Goal: Check status: Check status

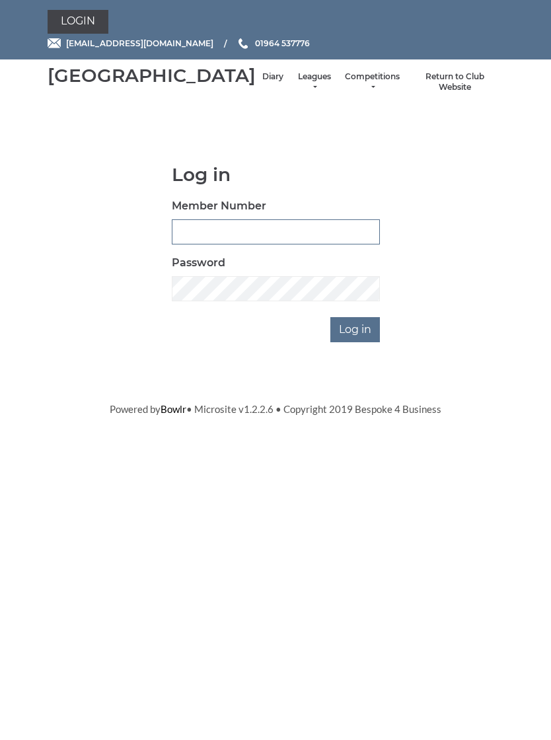
type input "1039"
click at [356, 342] on input "Log in" at bounding box center [355, 329] width 50 height 25
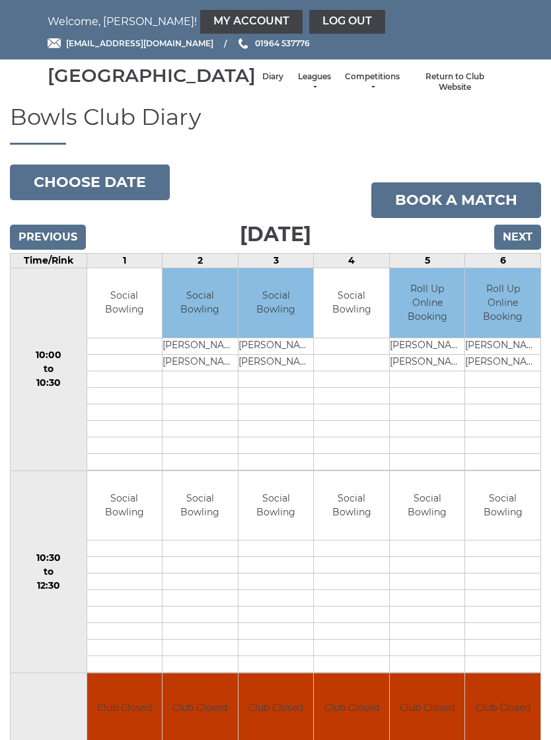
click at [516, 250] on input "Next" at bounding box center [517, 236] width 47 height 25
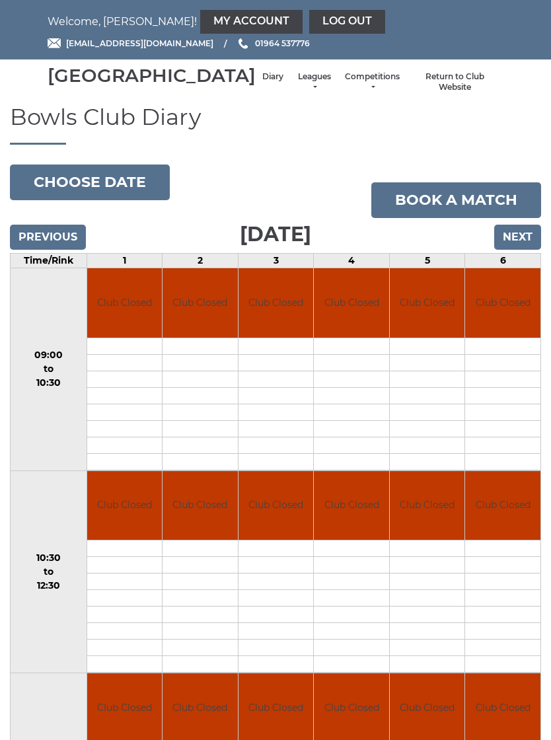
click at [515, 250] on input "Next" at bounding box center [517, 236] width 47 height 25
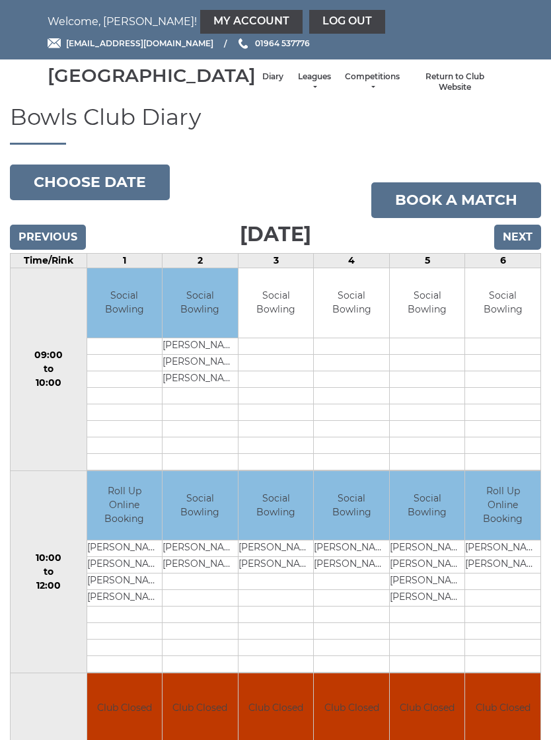
click at [510, 250] on input "Next" at bounding box center [517, 236] width 47 height 25
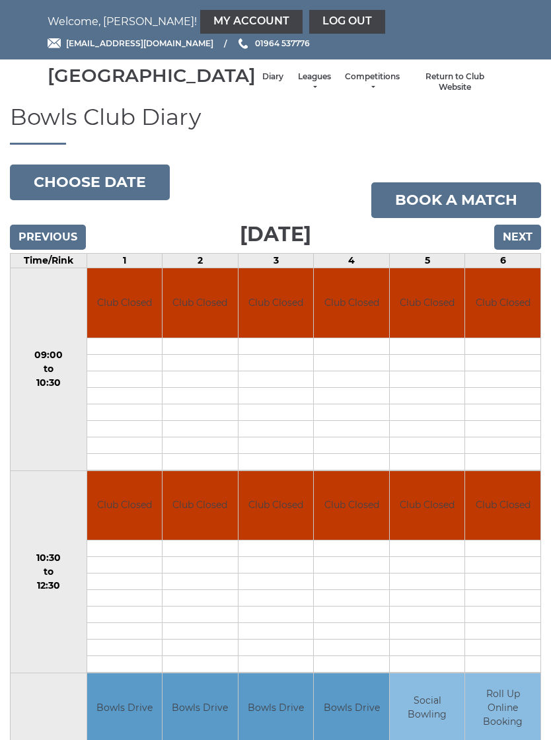
click at [53, 250] on input "Previous" at bounding box center [48, 236] width 76 height 25
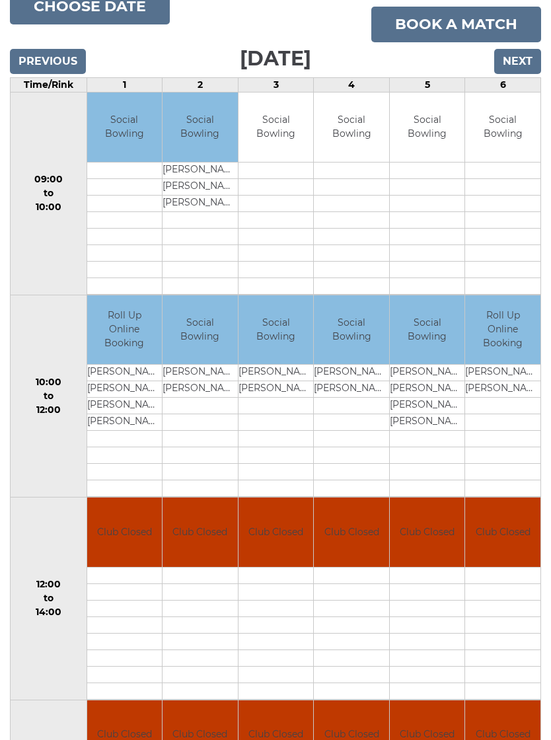
scroll to position [176, 0]
click at [516, 74] on input "Next" at bounding box center [517, 61] width 47 height 25
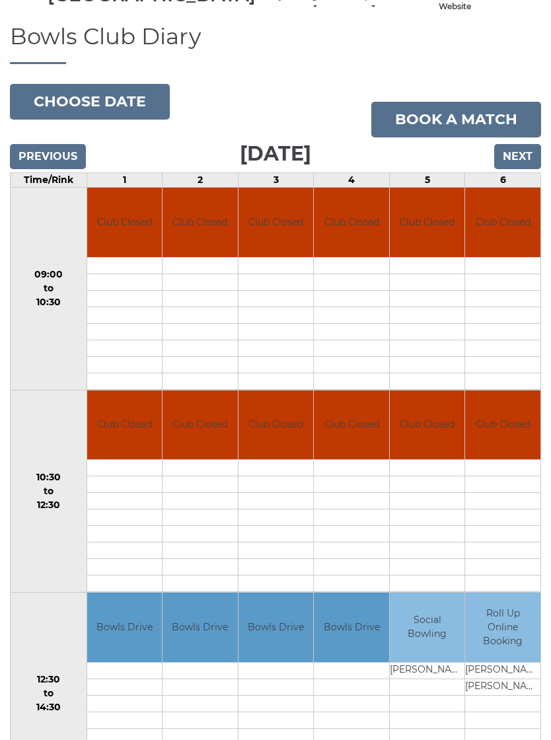
click at [524, 168] on input "Next" at bounding box center [517, 157] width 47 height 25
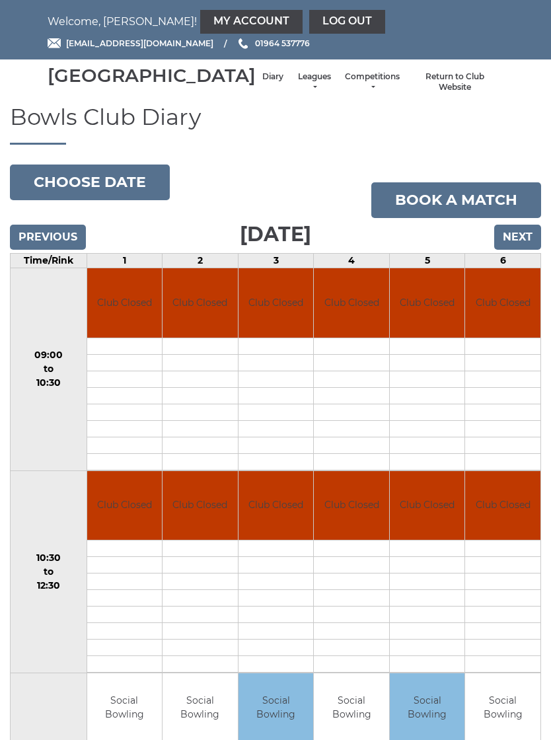
click at [516, 250] on input "Next" at bounding box center [517, 236] width 47 height 25
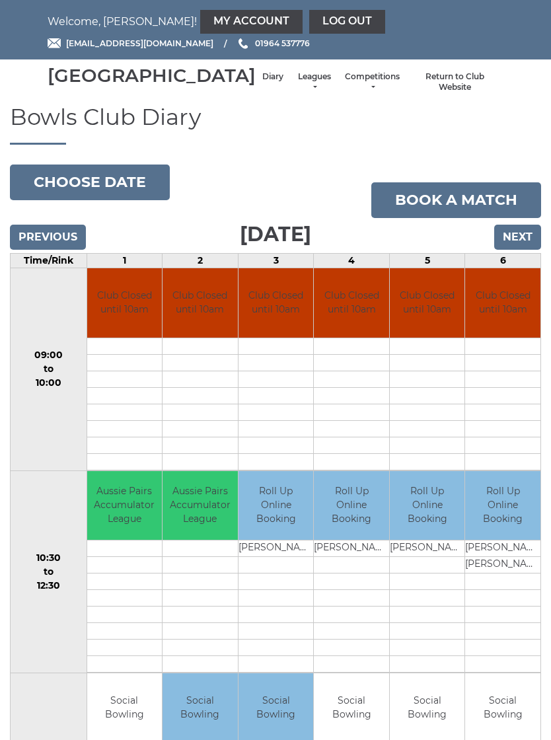
click at [127, 199] on button "Choose date" at bounding box center [90, 182] width 160 height 36
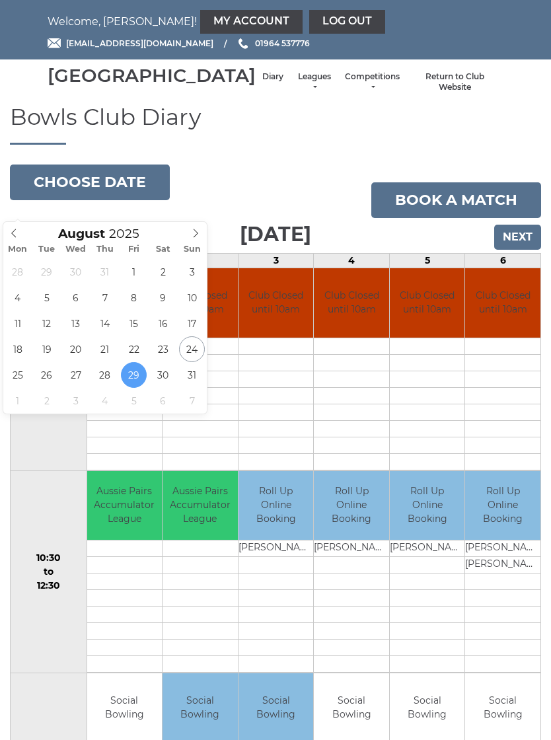
click at [195, 232] on icon at bounding box center [195, 232] width 9 height 9
type input "2025-09-02"
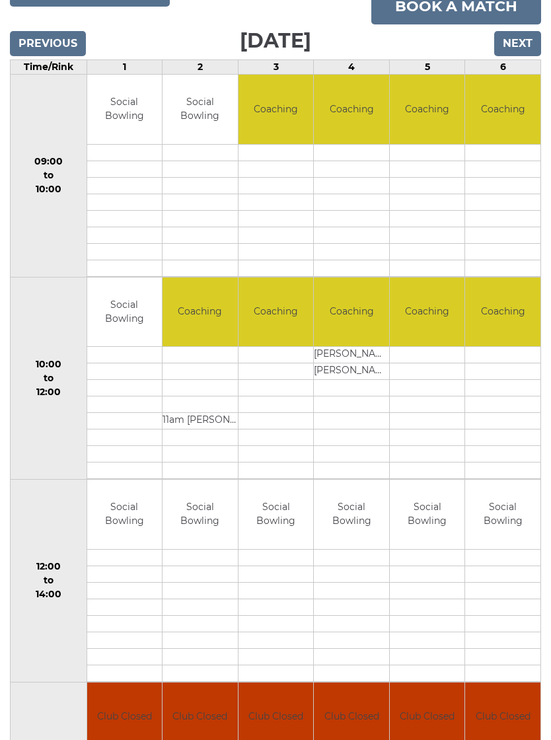
scroll to position [191, 0]
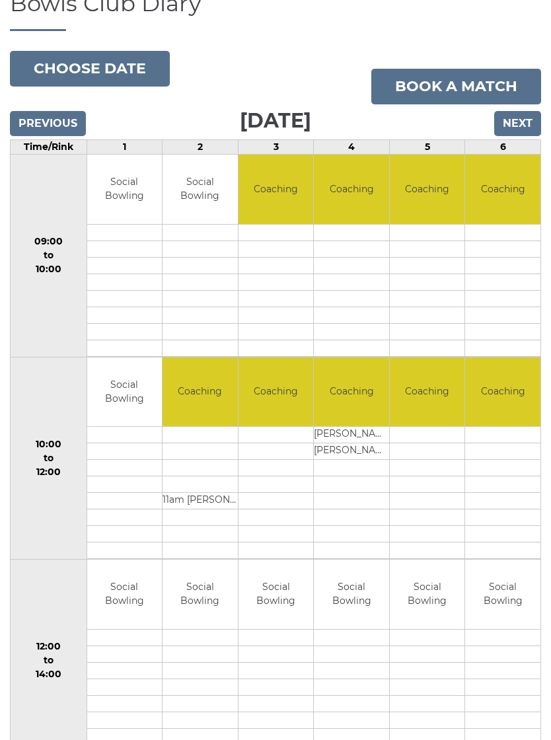
click at [115, 83] on button "Choose date" at bounding box center [90, 70] width 160 height 36
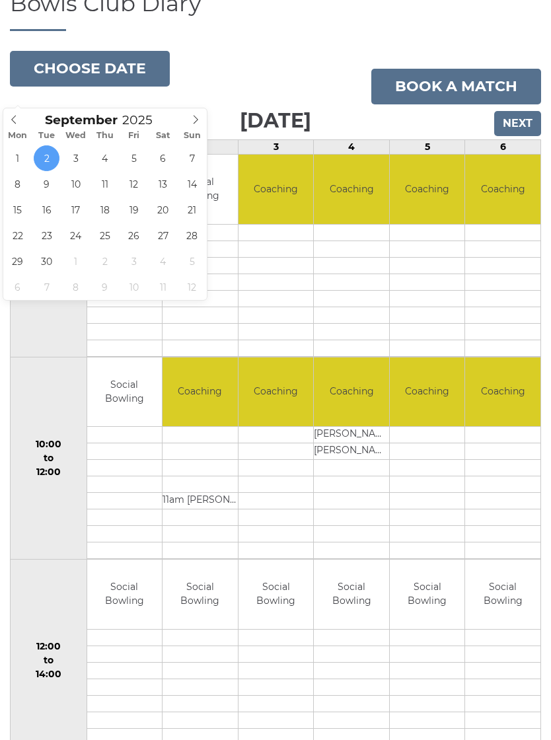
scroll to position [114, 0]
type input "2025-09-21"
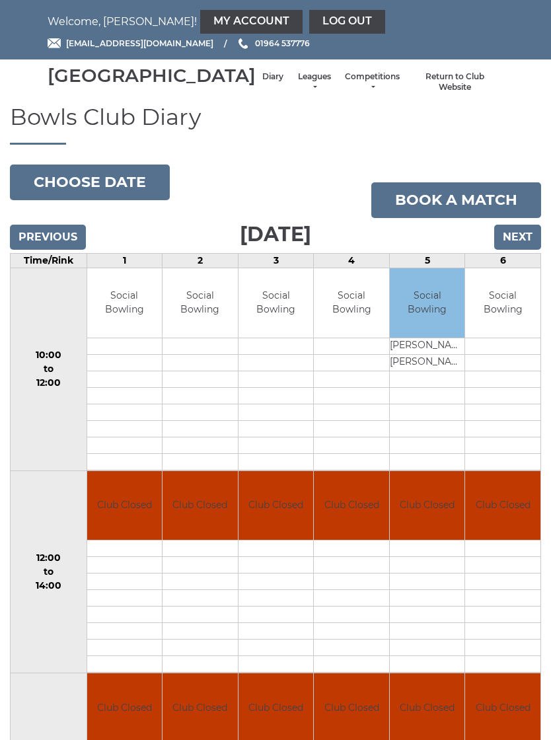
click at [200, 22] on link "My Account" at bounding box center [251, 22] width 102 height 24
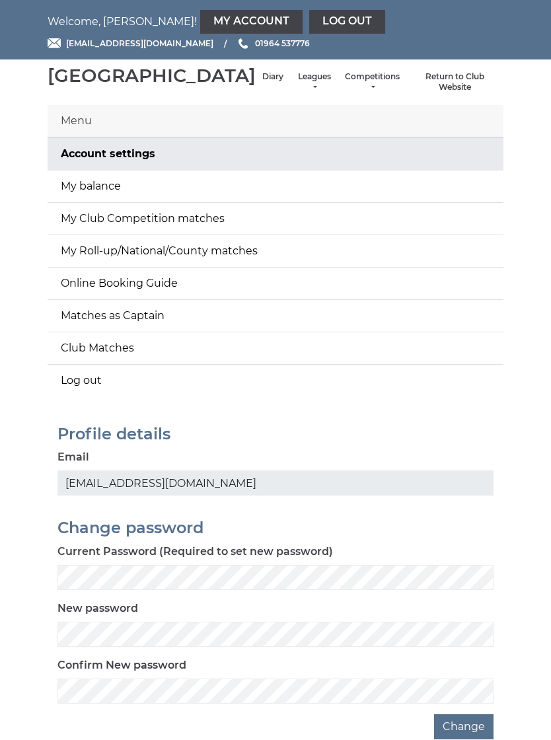
click at [228, 201] on link "My balance" at bounding box center [276, 186] width 456 height 32
